Goal: Information Seeking & Learning: Learn about a topic

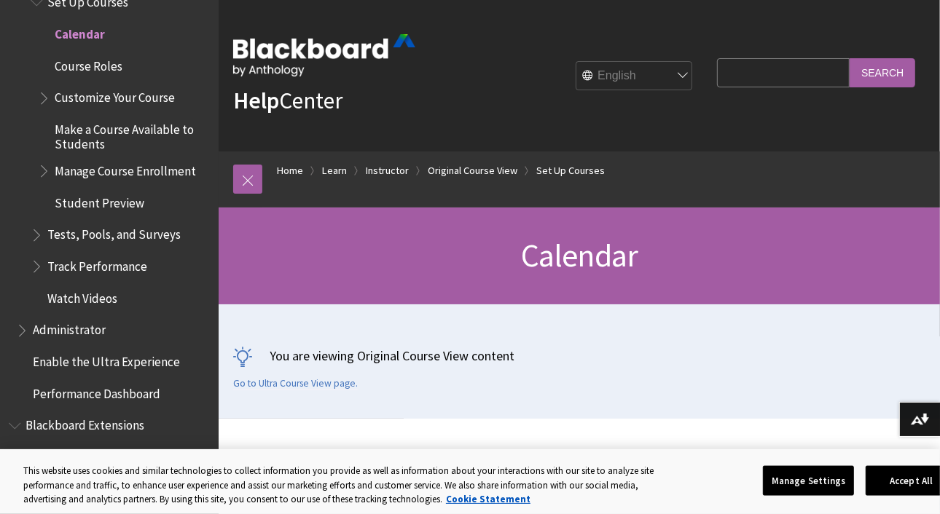
click at [742, 79] on input "Search Query" at bounding box center [783, 72] width 133 height 28
type input "change color of course in calendar"
click at [850, 58] on input "Search" at bounding box center [883, 72] width 66 height 28
click at [892, 75] on input "Search" at bounding box center [883, 72] width 66 height 28
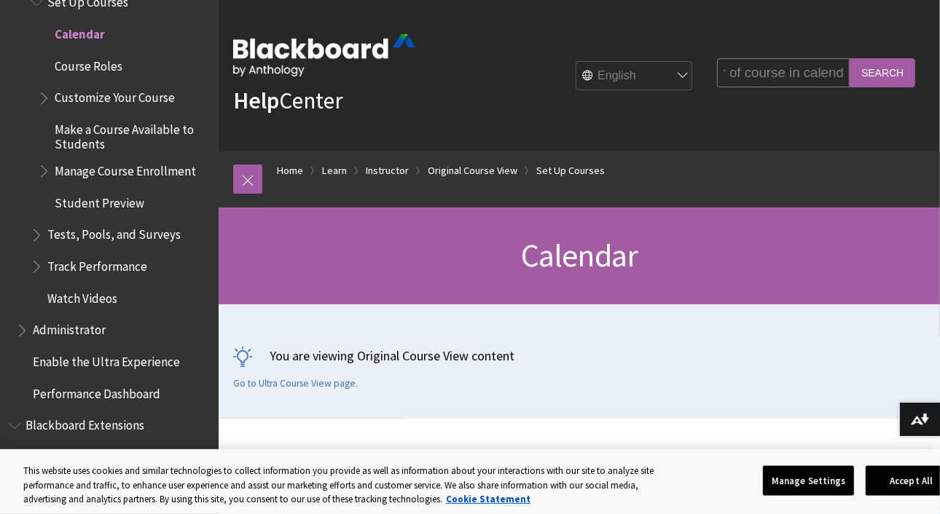
scroll to position [0, 0]
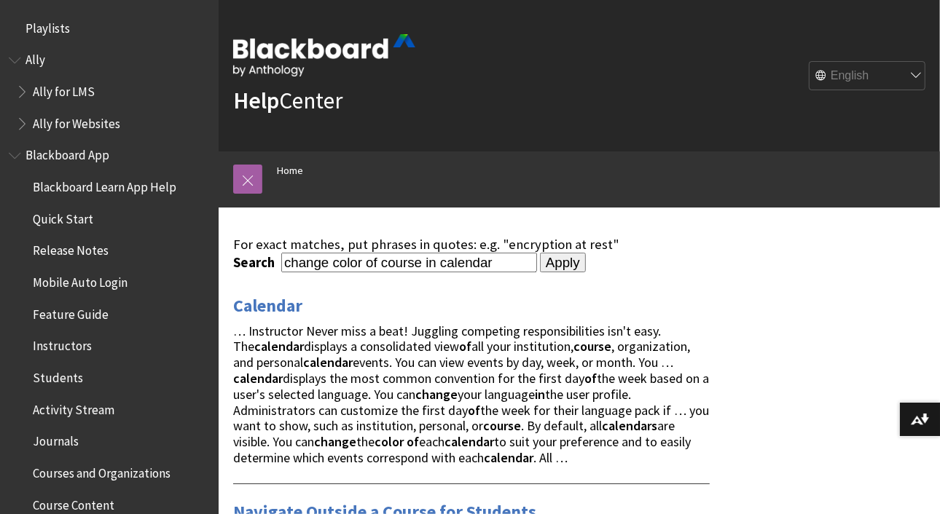
scroll to position [73, 0]
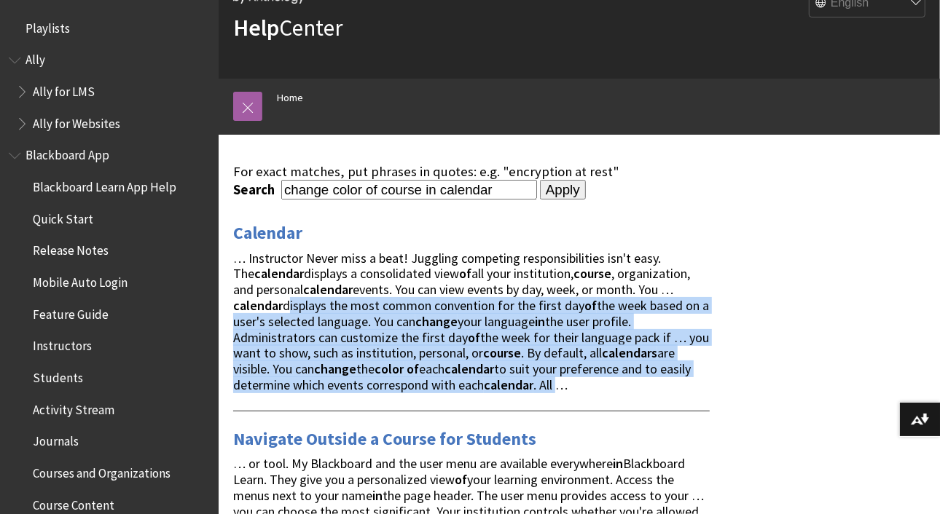
drag, startPoint x: 418, startPoint y: 356, endPoint x: 286, endPoint y: 293, distance: 146.7
click at [286, 294] on span "… Instructor Never miss a beat! Juggling competing responsibilities isn't easy.…" at bounding box center [471, 322] width 476 height 144
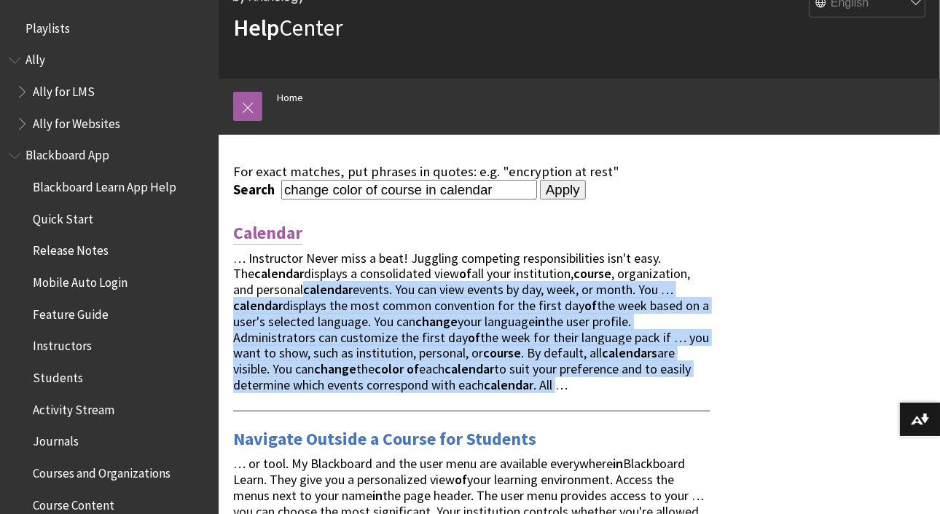
drag, startPoint x: 286, startPoint y: 293, endPoint x: 264, endPoint y: 233, distance: 63.4
click at [254, 230] on link "Calendar" at bounding box center [267, 233] width 69 height 23
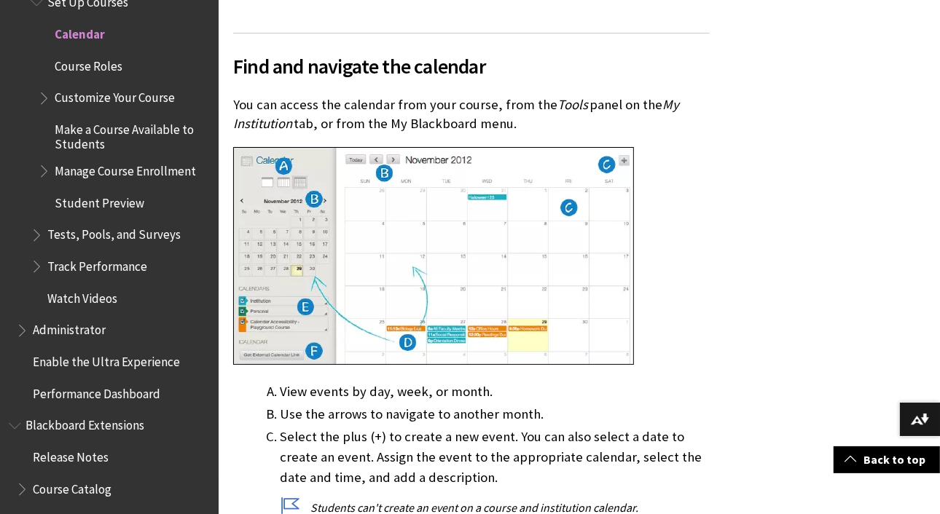
scroll to position [1166, 0]
